Goal: Transaction & Acquisition: Subscribe to service/newsletter

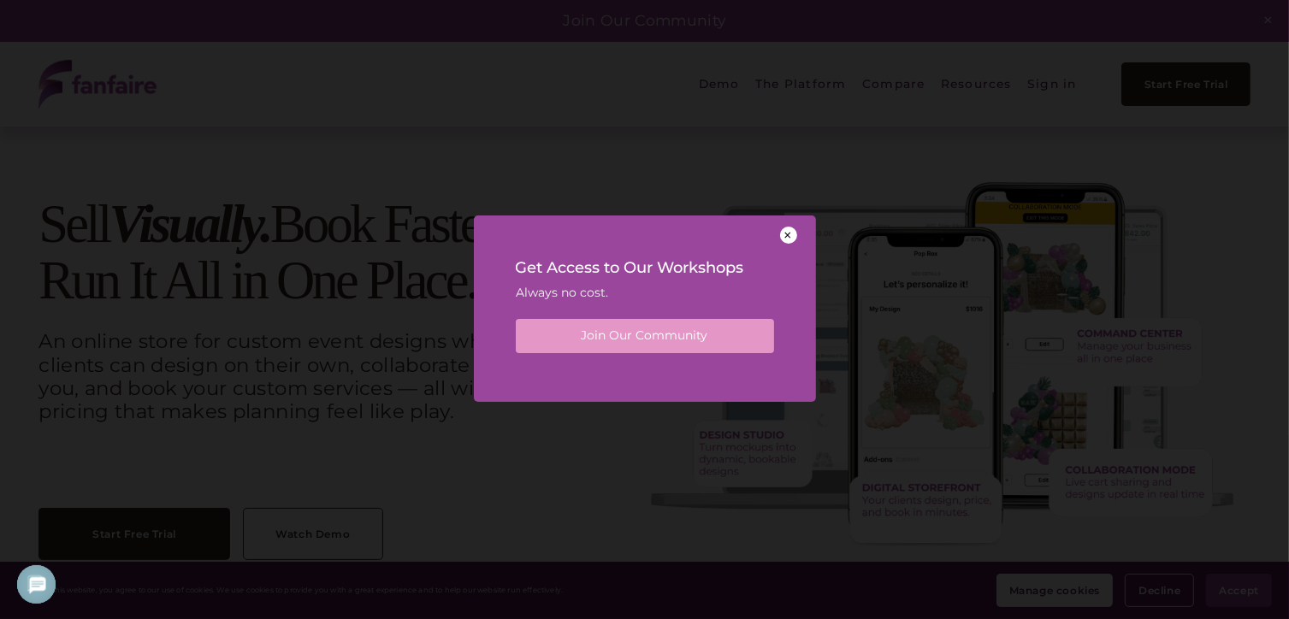
click at [787, 235] on div at bounding box center [788, 235] width 17 height 17
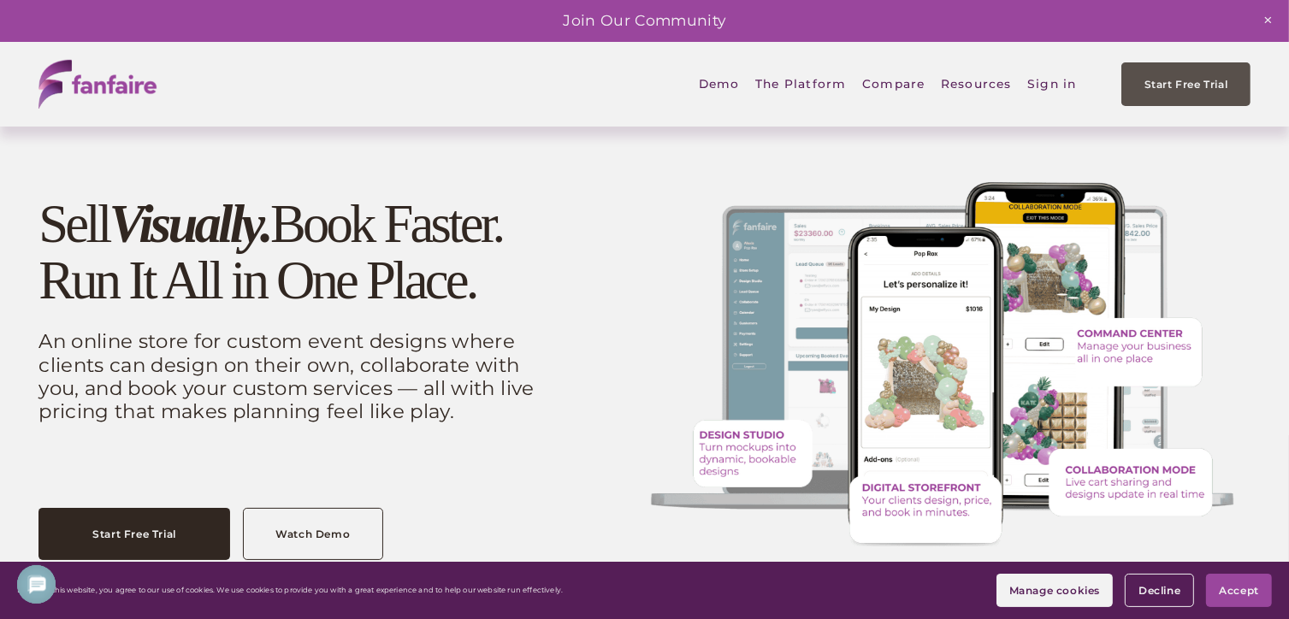
click at [1184, 79] on link "Start Free Trial" at bounding box center [1185, 84] width 128 height 44
click at [1139, 85] on link "Start Free Trial" at bounding box center [1185, 84] width 128 height 44
